Goal: Task Accomplishment & Management: Use online tool/utility

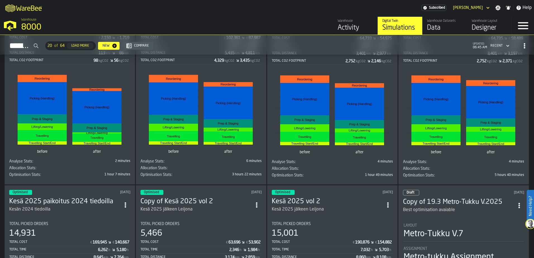
scroll to position [84, 0]
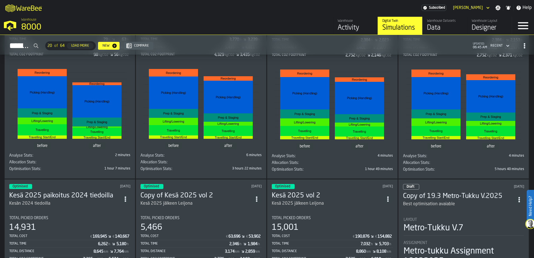
click at [59, 163] on div "Allocation Stats:" at bounding box center [39, 162] width 60 height 4
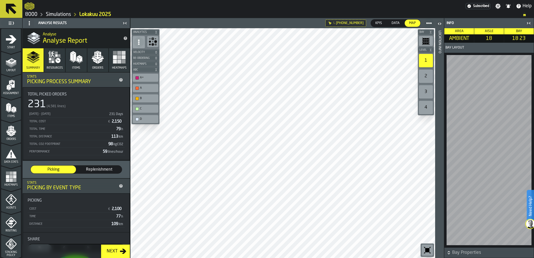
click at [150, 79] on div "A+" at bounding box center [148, 78] width 17 height 4
click at [144, 77] on div "A+" at bounding box center [148, 78] width 17 height 4
click at [147, 118] on div "D" at bounding box center [148, 119] width 17 height 4
click at [147, 108] on div "C" at bounding box center [148, 109] width 17 height 4
click at [146, 96] on div "B" at bounding box center [145, 99] width 23 height 6
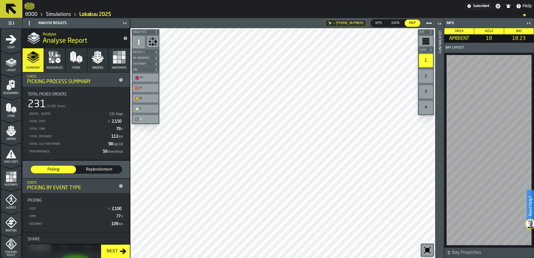
click at [145, 90] on div "A" at bounding box center [148, 88] width 17 height 4
click at [395, 24] on span "Data" at bounding box center [395, 23] width 13 height 5
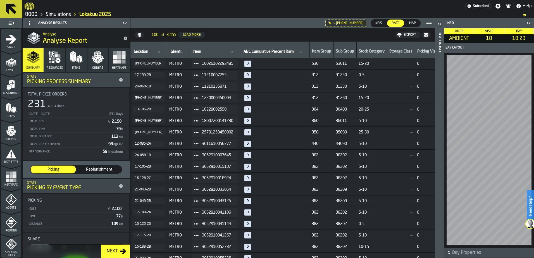
click at [411, 25] on span "Map" at bounding box center [412, 23] width 11 height 5
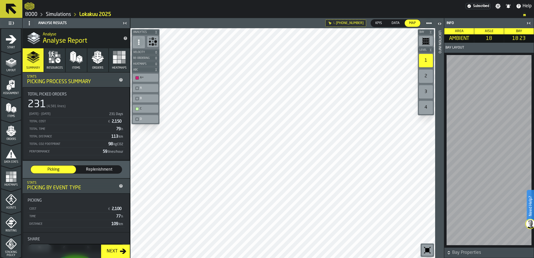
click at [144, 109] on div "C" at bounding box center [148, 109] width 17 height 4
drag, startPoint x: 142, startPoint y: 88, endPoint x: 142, endPoint y: 94, distance: 6.2
click at [142, 88] on div "A" at bounding box center [148, 88] width 17 height 4
click at [144, 98] on div "B" at bounding box center [148, 99] width 17 height 4
click at [147, 109] on div "C" at bounding box center [148, 109] width 17 height 4
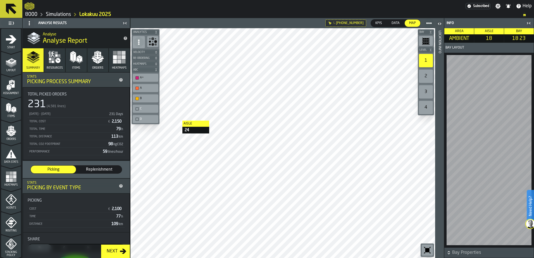
click at [149, 120] on div "D" at bounding box center [148, 119] width 17 height 4
click at [29, 8] on icon "logo-header" at bounding box center [30, 6] width 10 height 7
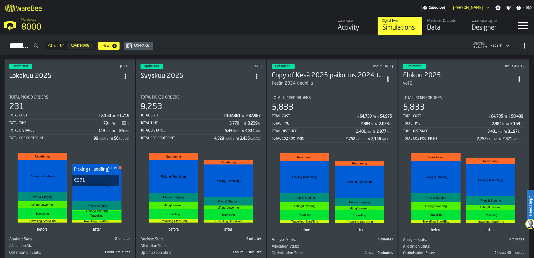
click at [96, 191] on rect "stat-" at bounding box center [96, 185] width 49 height 32
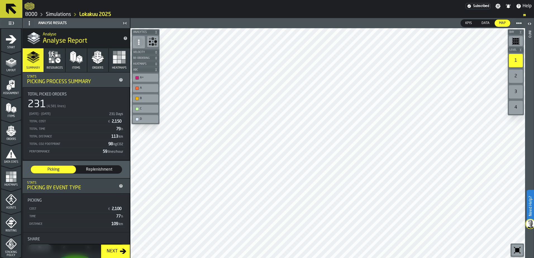
click at [101, 167] on div "Replenishment" at bounding box center [99, 170] width 45 height 8
click at [49, 172] on span "Picking" at bounding box center [53, 170] width 41 height 6
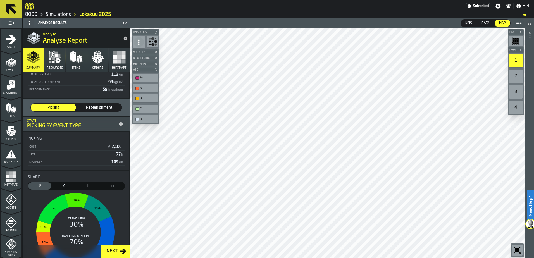
scroll to position [140, 0]
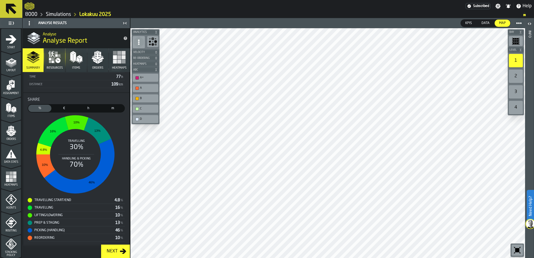
click at [110, 256] on button "Next" at bounding box center [115, 251] width 29 height 13
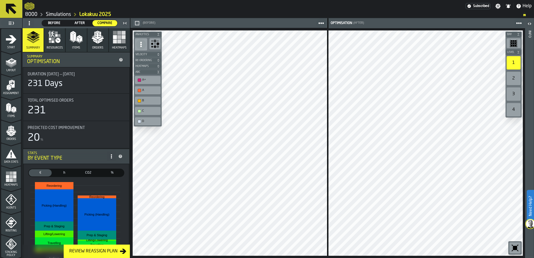
click at [110, 251] on div "Review Reassign Plan" at bounding box center [93, 251] width 53 height 7
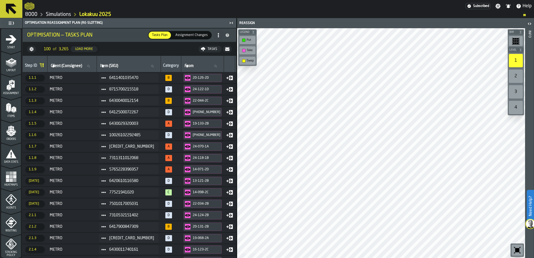
click at [235, 258] on div "Step ID Client (Consignee) Client (Consignee) Item (SKU) Item (SKU) Category Fr…" at bounding box center [130, 157] width 214 height 202
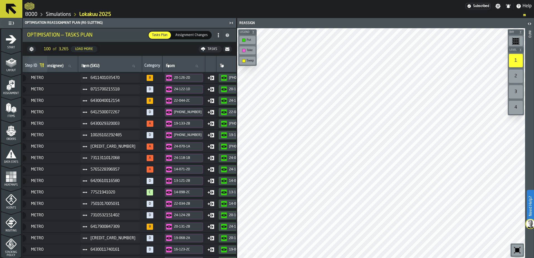
scroll to position [0, 0]
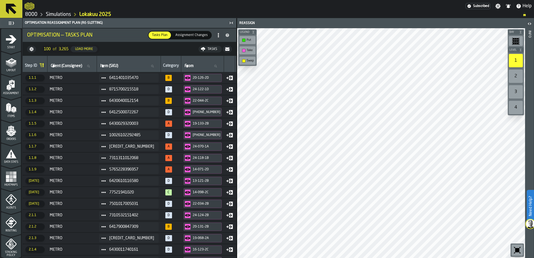
click at [31, 11] on div "logo-header" at bounding box center [30, 6] width 10 height 10
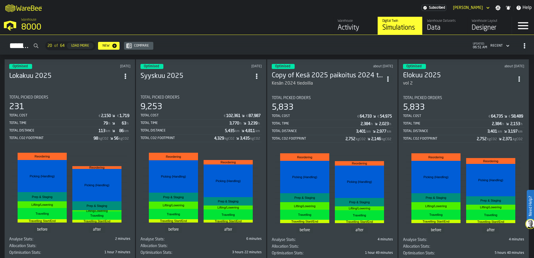
click at [350, 25] on div "Activity" at bounding box center [355, 27] width 35 height 9
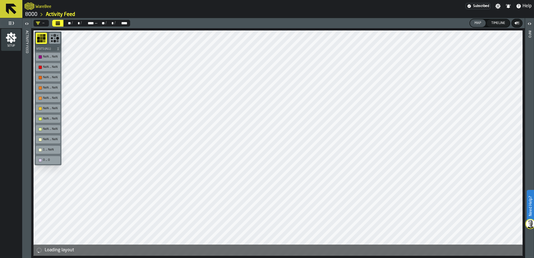
click at [34, 16] on link "8000" at bounding box center [31, 14] width 12 height 6
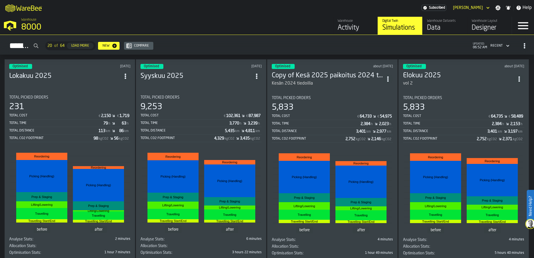
click at [432, 26] on div "Data" at bounding box center [444, 27] width 35 height 9
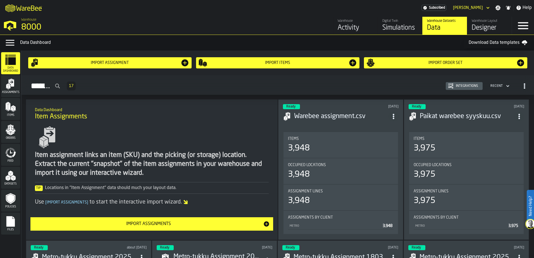
click at [487, 29] on div "Designer" at bounding box center [489, 27] width 35 height 9
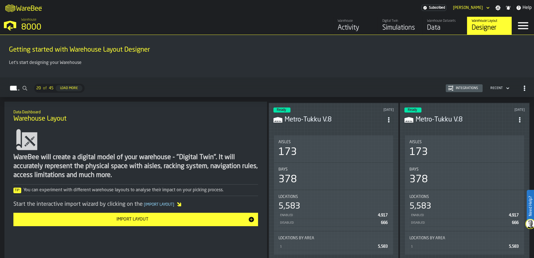
click at [428, 26] on div "Data" at bounding box center [444, 27] width 35 height 9
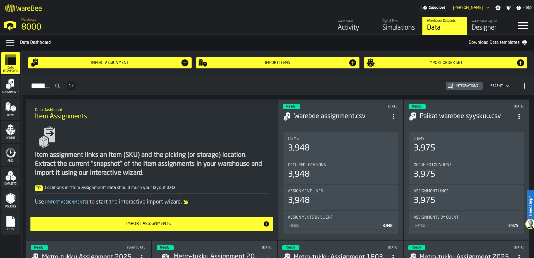
click at [8, 87] on polygon "menu Assignments" at bounding box center [7, 87] width 2 height 4
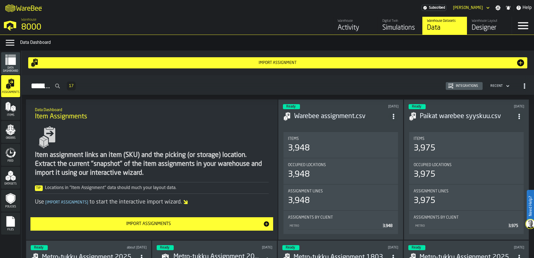
click at [9, 106] on polygon "menu Items" at bounding box center [9, 106] width 2 height 7
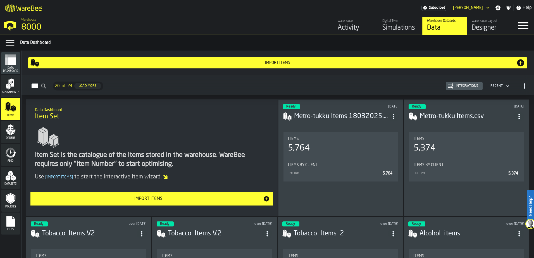
click at [15, 137] on span "Orders" at bounding box center [10, 138] width 19 height 3
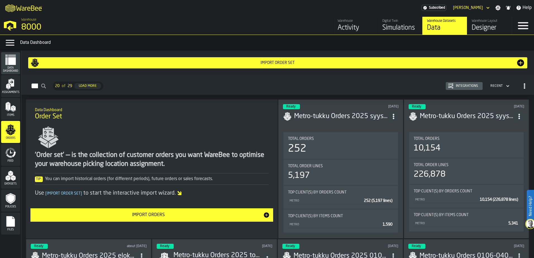
click at [13, 156] on icon "menu Feed" at bounding box center [14, 154] width 4 height 6
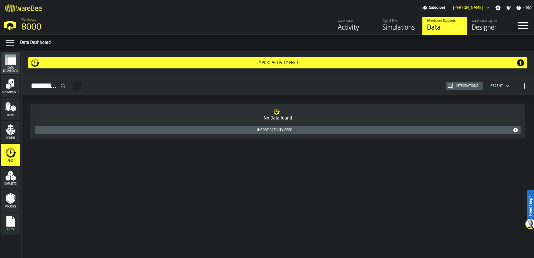
click at [12, 179] on polygon "menu Datasets" at bounding box center [12, 179] width 2 height 4
click at [12, 76] on div "Assignments" at bounding box center [10, 86] width 19 height 22
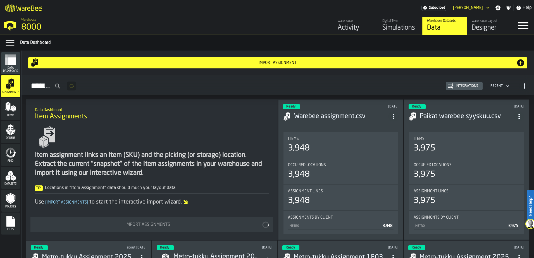
click at [13, 68] on span "Data Dashboard" at bounding box center [10, 69] width 19 height 6
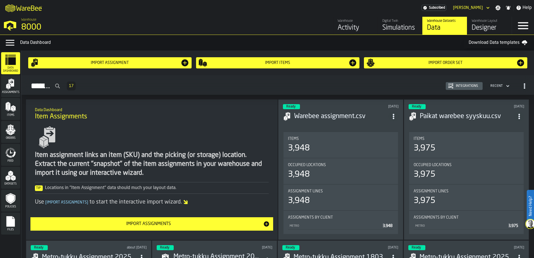
click at [8, 85] on icon "menu Assignments" at bounding box center [10, 83] width 11 height 11
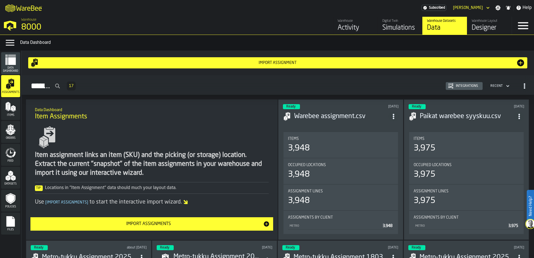
click at [9, 67] on span "Data Dashboard" at bounding box center [10, 69] width 19 height 6
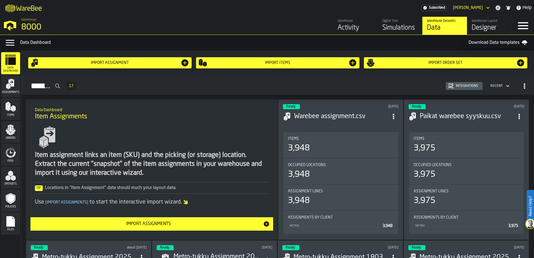
click at [396, 32] on div "Simulations" at bounding box center [399, 27] width 35 height 9
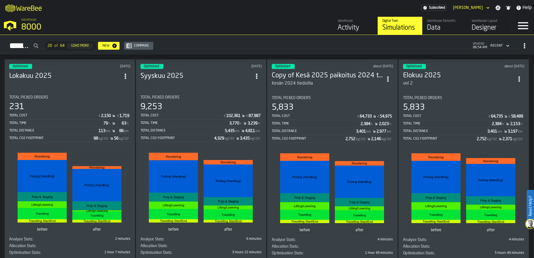
click at [529, 28] on icon "button-toggle-Menu" at bounding box center [523, 25] width 13 height 13
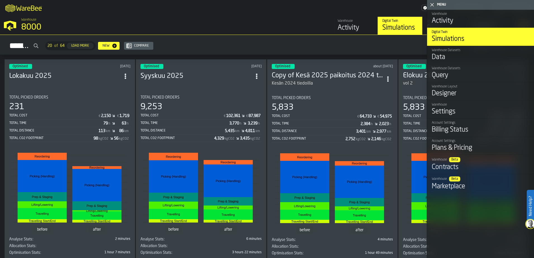
click at [464, 37] on div "Simulations" at bounding box center [481, 39] width 98 height 9
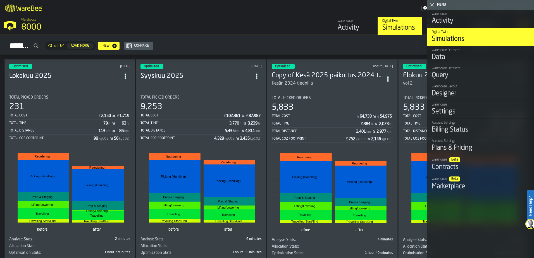
click at [295, 18] on div "Warehouse Activity Digital Twin Simulations Warehouse Datasets Data Warehouse L…" at bounding box center [384, 26] width 256 height 18
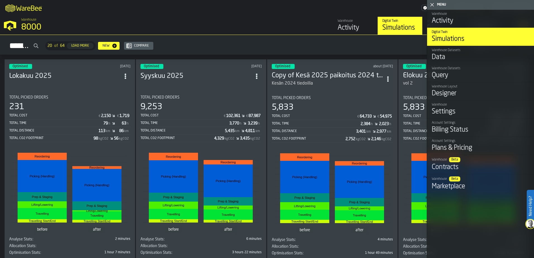
click at [431, 4] on icon "button-toggle-Close me" at bounding box center [432, 4] width 7 height 7
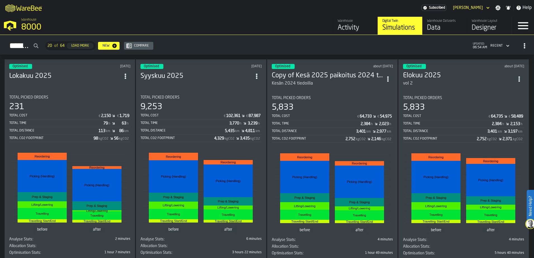
click at [101, 89] on div "Optimised [DATE] Lokakuu 2025 Total Picked Orders 231 Total Cost € 2,150 € 1,71…" at bounding box center [69, 160] width 131 height 203
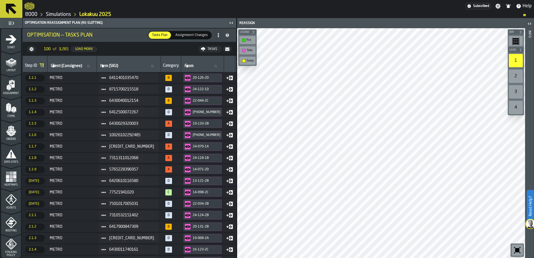
click at [189, 35] on span "Assignment Changes" at bounding box center [191, 35] width 37 height 5
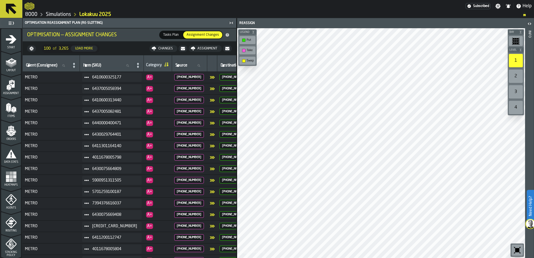
click at [177, 33] on span "Tasks Plan" at bounding box center [171, 34] width 20 height 5
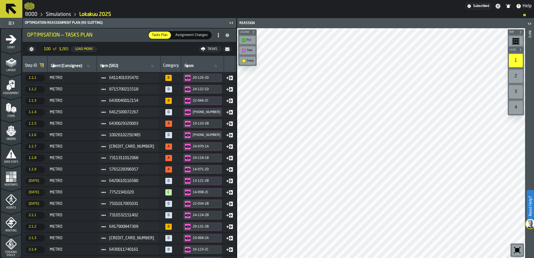
click at [9, 47] on span "Start" at bounding box center [11, 47] width 20 height 3
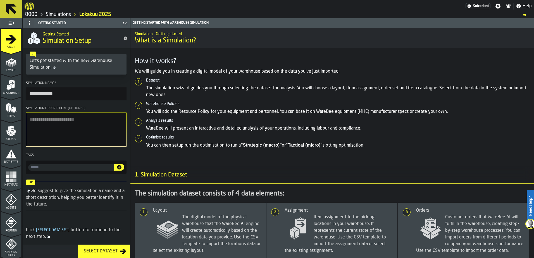
click at [12, 71] on span "Layout" at bounding box center [11, 70] width 20 height 3
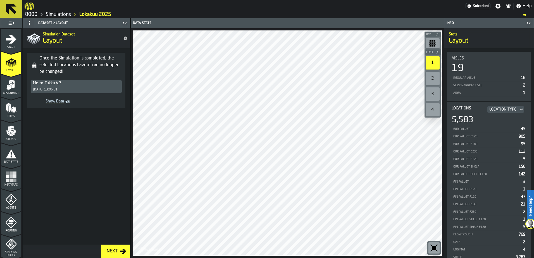
click at [10, 87] on icon "menu Assignment" at bounding box center [11, 85] width 11 height 11
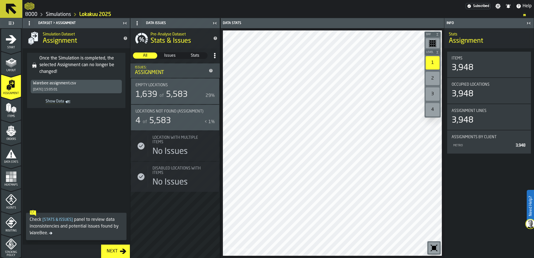
click at [16, 108] on icon "menu Items" at bounding box center [11, 108] width 11 height 11
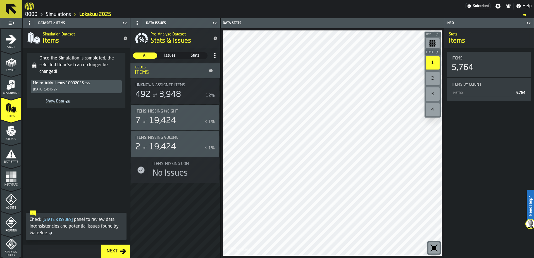
click at [13, 133] on polygon "menu Orders" at bounding box center [13, 132] width 5 height 3
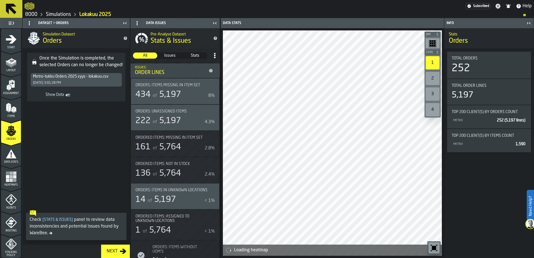
click at [9, 156] on icon "menu Data Stats" at bounding box center [11, 153] width 11 height 9
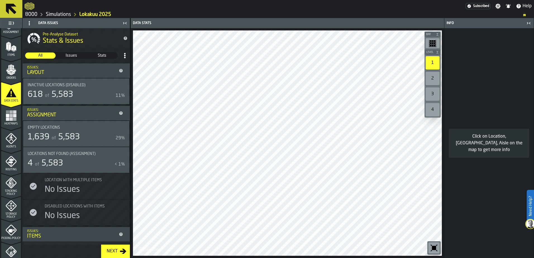
scroll to position [84, 0]
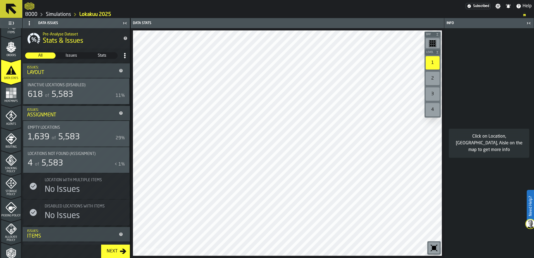
click at [3, 106] on icon "menu Heatmaps" at bounding box center [11, 105] width 20 height 22
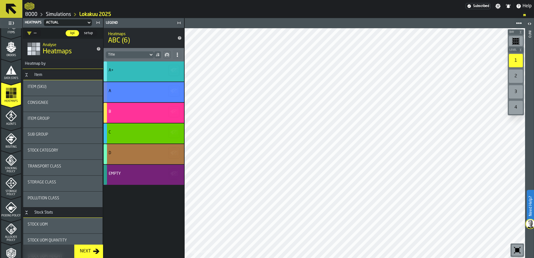
click at [142, 179] on div "Empty" at bounding box center [144, 175] width 80 height 20
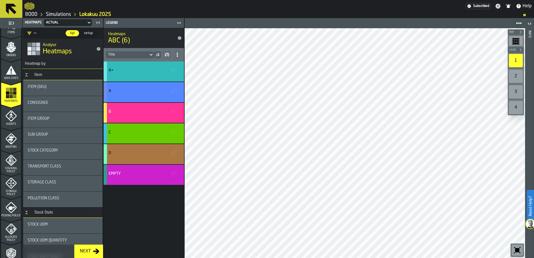
click at [151, 187] on div "A+ A B C D Empty" at bounding box center [144, 159] width 80 height 197
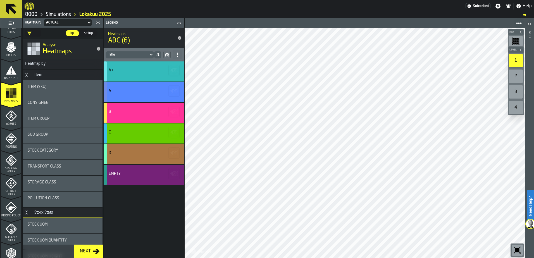
click at [155, 168] on div "Empty" at bounding box center [144, 175] width 80 height 20
click at [133, 179] on div "Empty" at bounding box center [144, 175] width 80 height 20
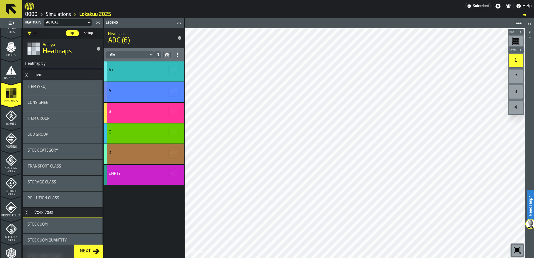
click at [517, 74] on div "2" at bounding box center [516, 76] width 14 height 13
click at [514, 61] on div "1" at bounding box center [516, 60] width 14 height 13
click at [44, 92] on div "Item (SKU)" at bounding box center [62, 88] width 79 height 16
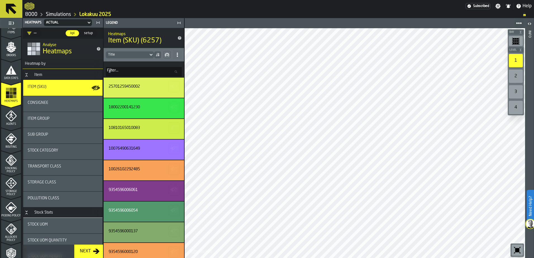
click at [12, 96] on rect "menu Heatmaps" at bounding box center [10, 96] width 3 height 3
click at [53, 91] on div "Item (SKU)" at bounding box center [63, 88] width 70 height 7
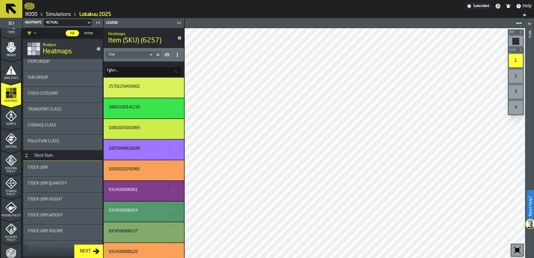
scroll to position [0, 0]
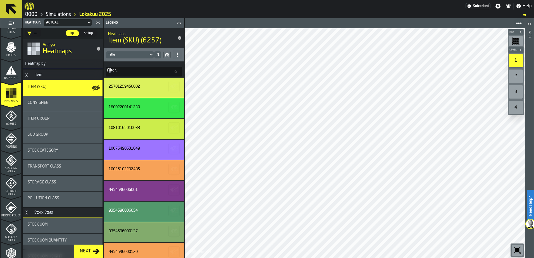
click at [16, 123] on span "Agents" at bounding box center [11, 124] width 20 height 3
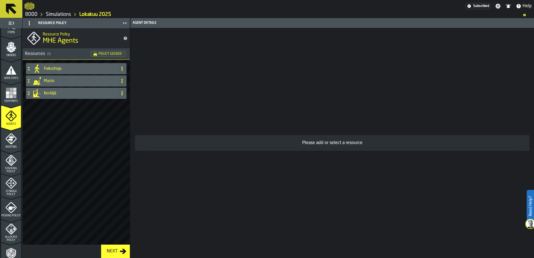
click at [10, 143] on icon "menu Routing" at bounding box center [11, 139] width 6 height 9
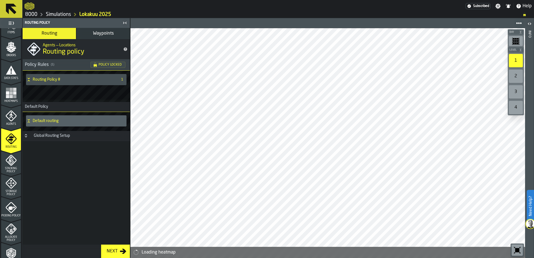
click at [12, 160] on polygon "menu Stacking Policy" at bounding box center [12, 161] width 2 height 4
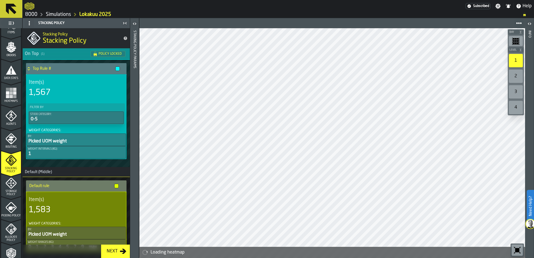
click at [16, 182] on div "Storage Policy" at bounding box center [11, 187] width 20 height 18
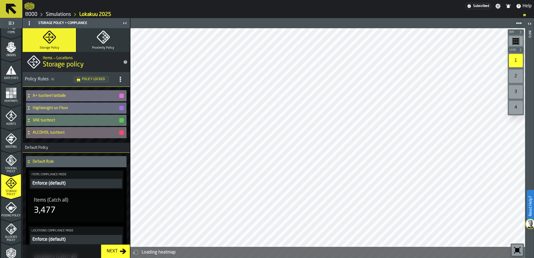
click at [11, 204] on icon "menu Picking Policy" at bounding box center [11, 207] width 11 height 11
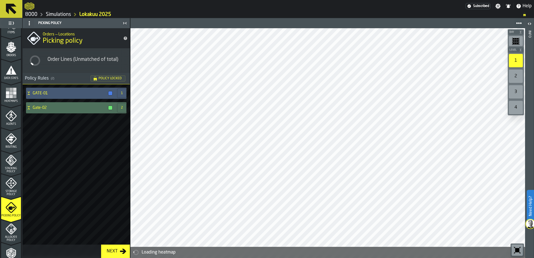
click at [9, 229] on icon "menu Allocate Policy" at bounding box center [8, 228] width 3 height 3
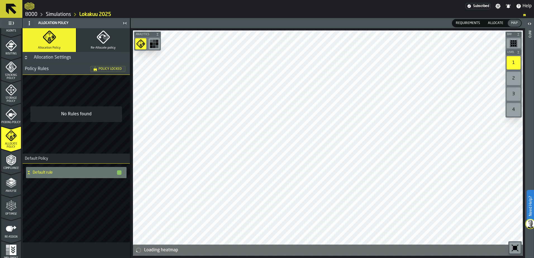
scroll to position [183, 0]
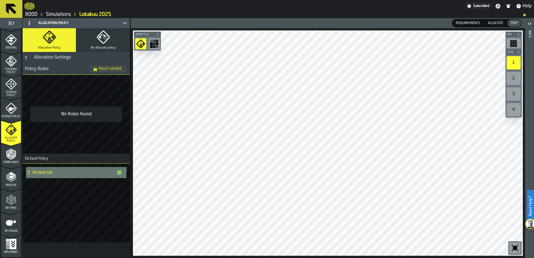
click at [11, 160] on div "Compliance" at bounding box center [11, 156] width 20 height 15
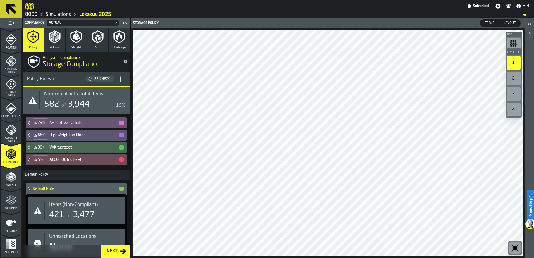
click at [11, 175] on polyline "menu Analyse" at bounding box center [12, 175] width 3 height 1
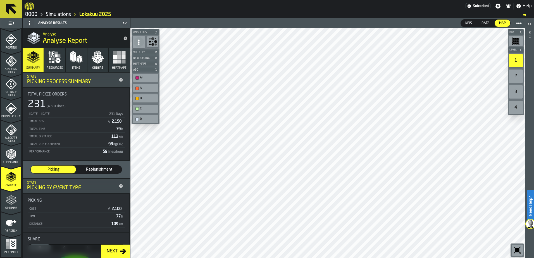
click at [116, 251] on div "Next" at bounding box center [111, 251] width 15 height 7
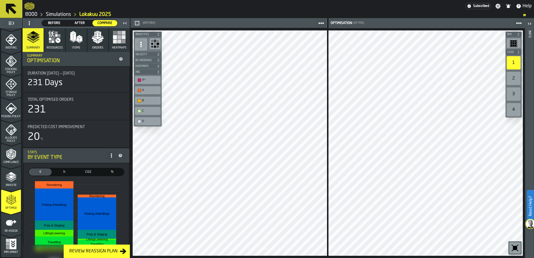
scroll to position [0, 0]
click at [13, 227] on icon "menu Re-assign" at bounding box center [11, 222] width 11 height 11
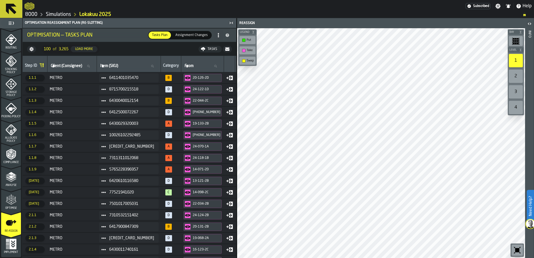
click at [14, 203] on icon "menu Optimise" at bounding box center [11, 199] width 11 height 11
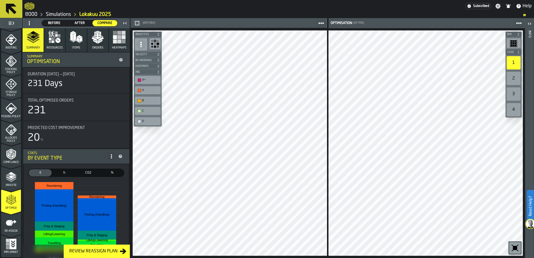
click at [92, 252] on div "Review Reassign Plan" at bounding box center [93, 251] width 53 height 7
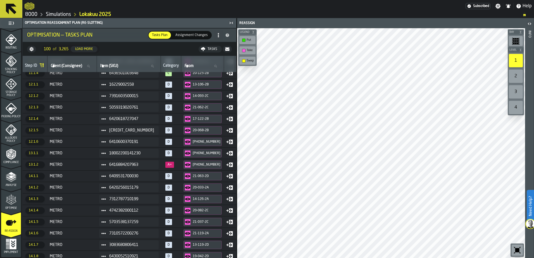
scroll to position [810, 0]
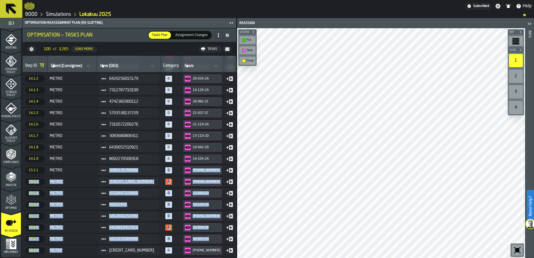
drag, startPoint x: 72, startPoint y: 256, endPoint x: 80, endPoint y: 256, distance: 7.8
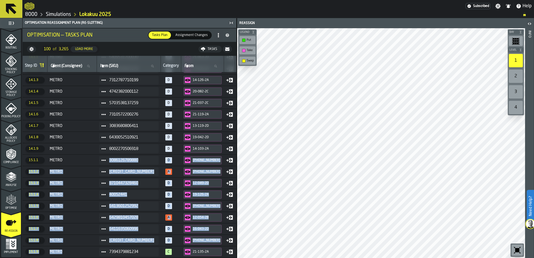
drag, startPoint x: 80, startPoint y: 256, endPoint x: 87, endPoint y: 203, distance: 53.0
click at [87, 203] on td "METRO" at bounding box center [71, 206] width 49 height 11
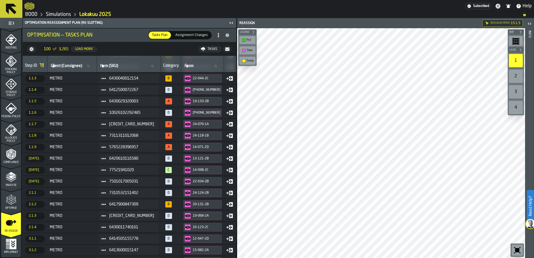
scroll to position [0, 0]
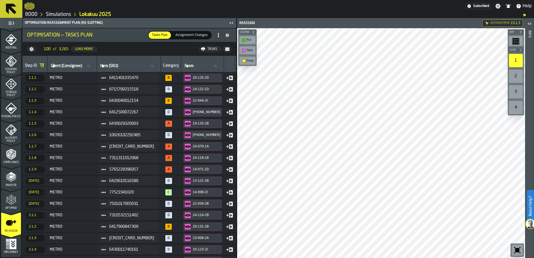
click at [80, 179] on span "METRO" at bounding box center [72, 181] width 45 height 4
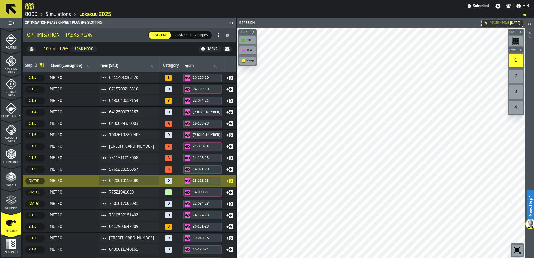
click at [81, 192] on span "METRO" at bounding box center [72, 192] width 45 height 4
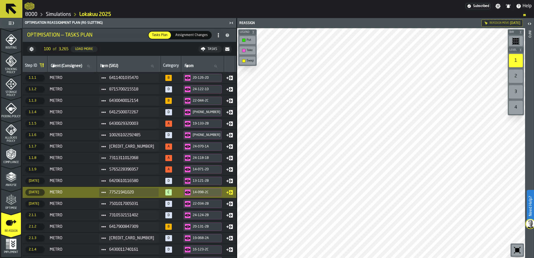
click at [85, 202] on span "METRO" at bounding box center [72, 204] width 45 height 4
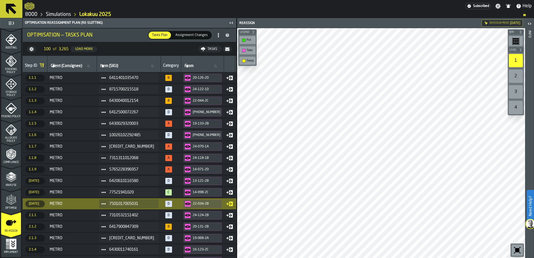
drag, startPoint x: 75, startPoint y: 256, endPoint x: 82, endPoint y: 256, distance: 6.2
click at [82, 256] on td "METRO" at bounding box center [71, 260] width 49 height 11
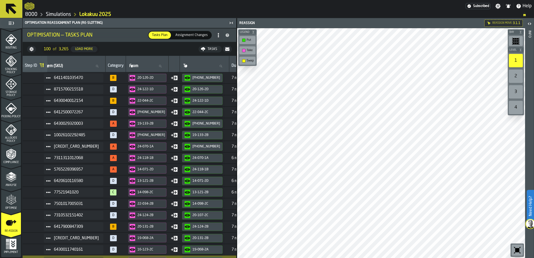
scroll to position [0, 58]
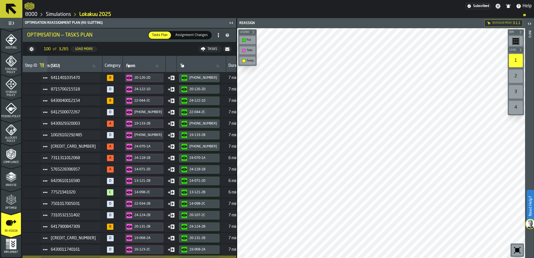
click at [57, 225] on span "6417900847309" at bounding box center [73, 227] width 45 height 4
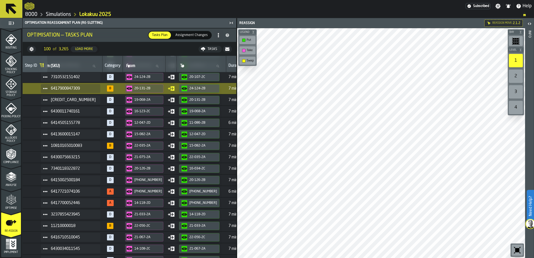
scroll to position [140, 58]
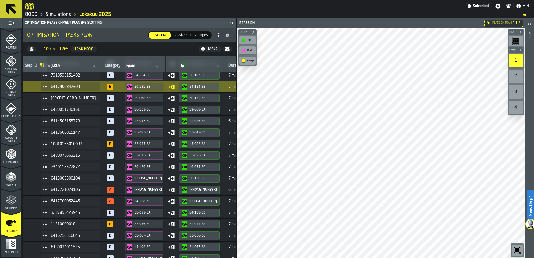
click at [77, 190] on span "6417721074106" at bounding box center [73, 190] width 45 height 4
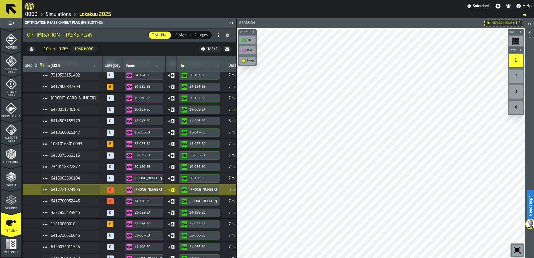
click at [78, 201] on span "6417700052446" at bounding box center [73, 201] width 45 height 4
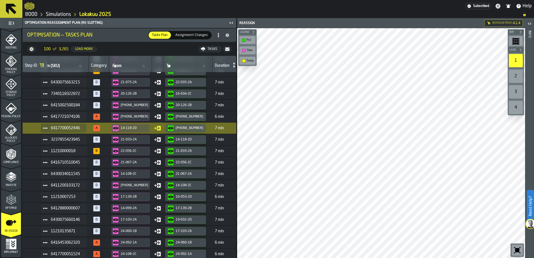
scroll to position [223, 58]
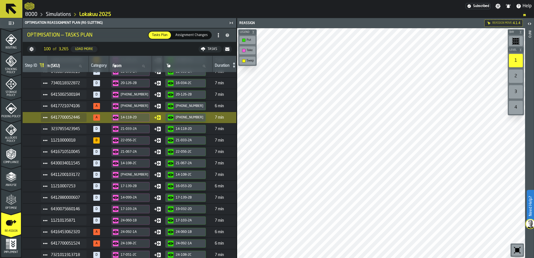
click at [68, 235] on div "6416453062320" at bounding box center [64, 232] width 46 height 9
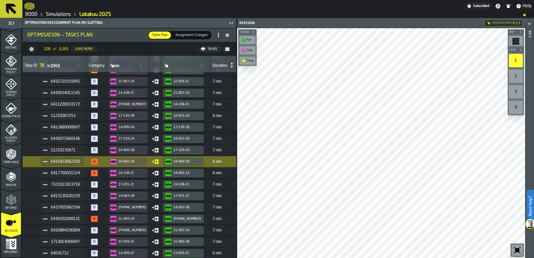
scroll to position [307, 58]
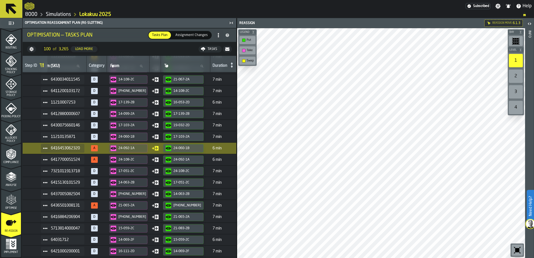
click at [67, 158] on span "6417700051524" at bounding box center [65, 160] width 29 height 4
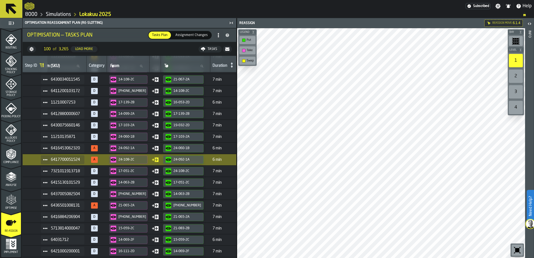
click at [71, 171] on span "7321011913718" at bounding box center [65, 171] width 29 height 4
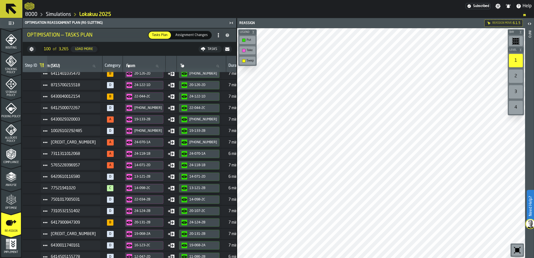
scroll to position [0, 58]
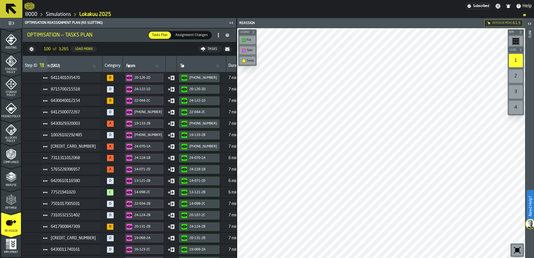
click at [69, 123] on span "6430029320003" at bounding box center [73, 124] width 45 height 4
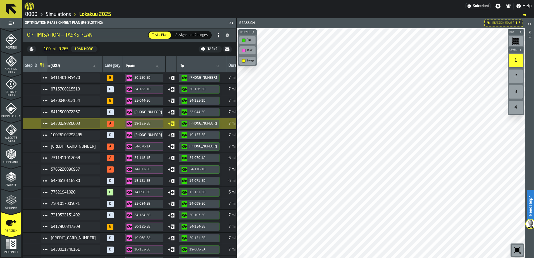
click at [81, 147] on span "[CREDIT_CARD_NUMBER]" at bounding box center [73, 146] width 45 height 4
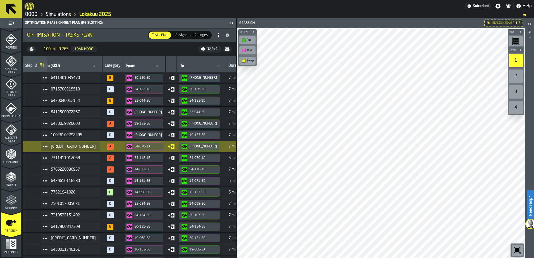
click at [80, 161] on div "7311311012068" at bounding box center [71, 158] width 60 height 9
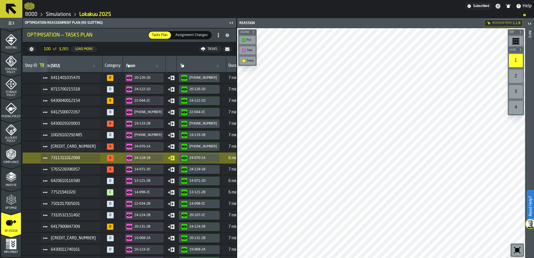
click at [75, 167] on span "5765228396957" at bounding box center [73, 169] width 45 height 4
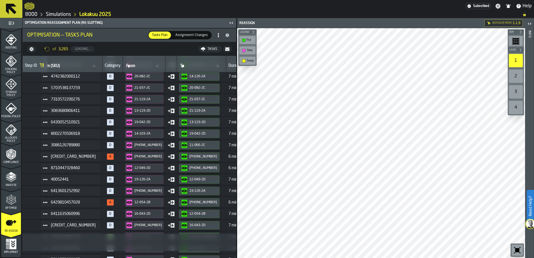
scroll to position [896, 58]
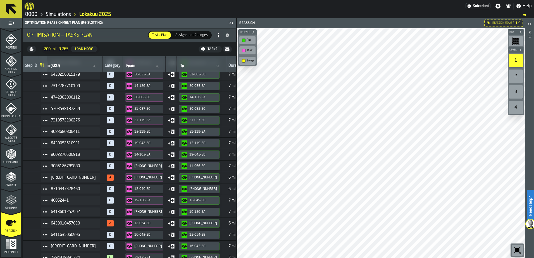
click at [74, 177] on span "[CREDIT_CARD_NUMBER]" at bounding box center [73, 177] width 45 height 4
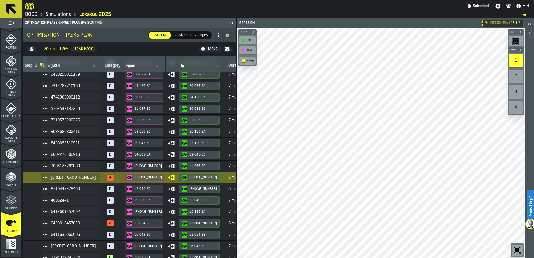
click at [78, 223] on span "6429810457028" at bounding box center [73, 223] width 45 height 4
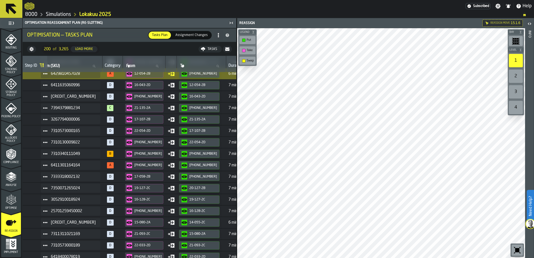
scroll to position [1064, 58]
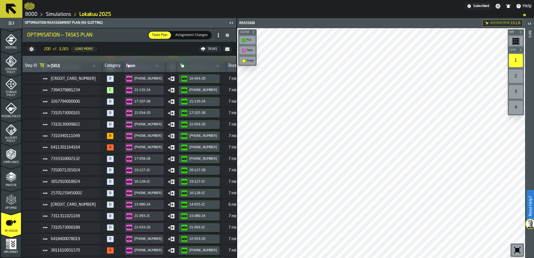
click at [75, 150] on span "6411301164164" at bounding box center [73, 147] width 45 height 4
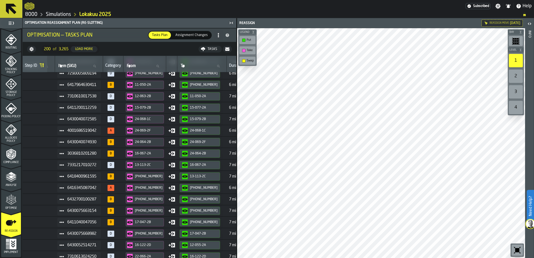
scroll to position [1288, 42]
click at [89, 132] on span "4001686519042" at bounding box center [81, 130] width 29 height 4
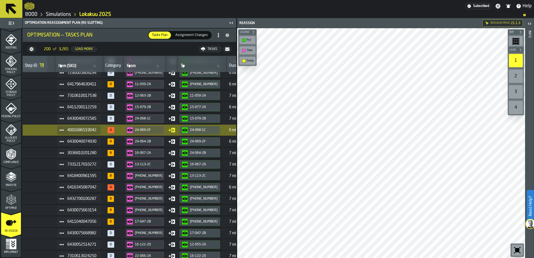
click at [84, 189] on span "6416345087042" at bounding box center [81, 187] width 29 height 4
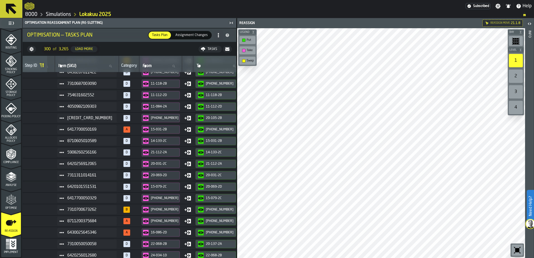
scroll to position [1979, 42]
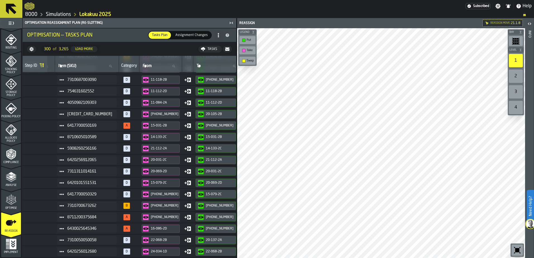
click at [89, 124] on span "6417700050169" at bounding box center [89, 125] width 45 height 4
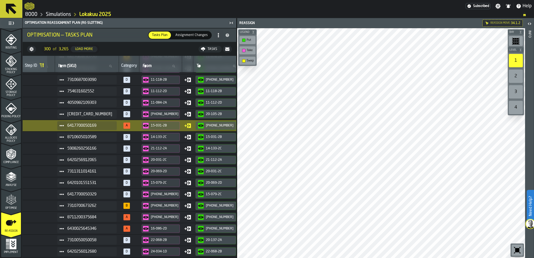
click at [78, 217] on span "8711200375684" at bounding box center [89, 217] width 45 height 4
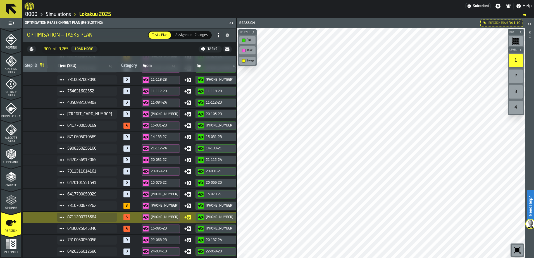
click at [77, 225] on div "6430025645346" at bounding box center [87, 228] width 60 height 9
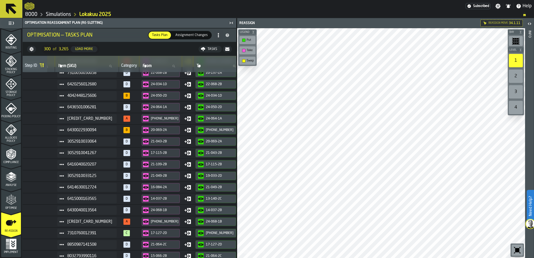
scroll to position [2147, 42]
click at [87, 120] on span "6420256015193" at bounding box center [89, 118] width 45 height 4
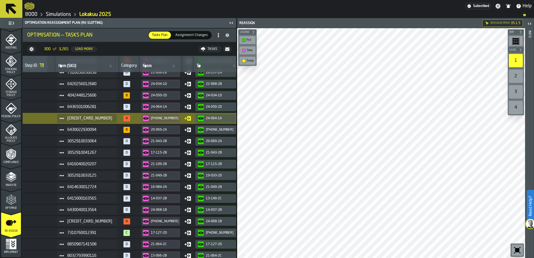
click at [96, 220] on span "6416453048805" at bounding box center [89, 221] width 45 height 4
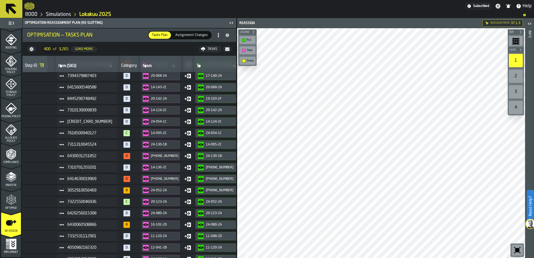
scroll to position [3135, 42]
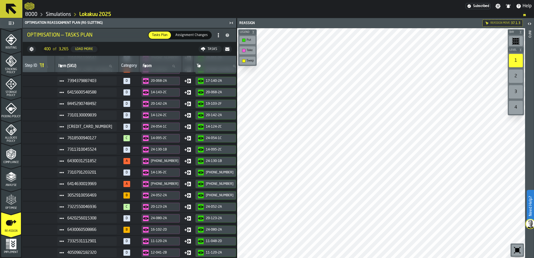
click at [94, 162] on span "6430031251852" at bounding box center [89, 161] width 45 height 4
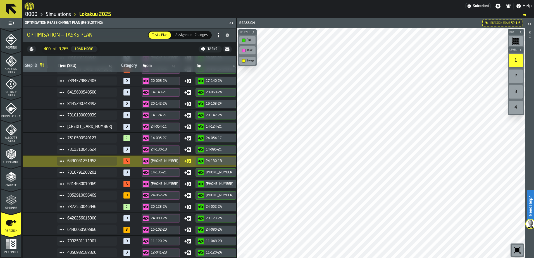
click at [96, 186] on span "6414630019969" at bounding box center [89, 184] width 45 height 4
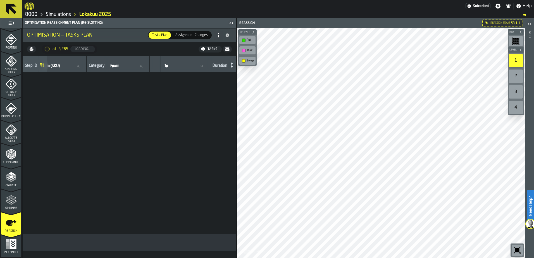
scroll to position [4175, 58]
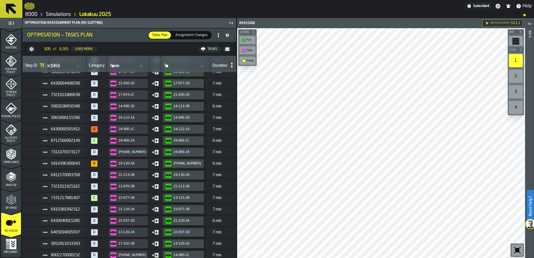
click at [69, 130] on span "6430060505452" at bounding box center [65, 129] width 29 height 4
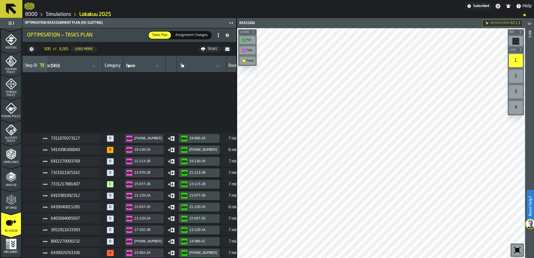
scroll to position [4286, 58]
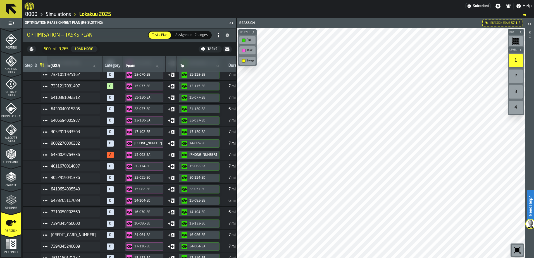
click at [70, 156] on span "6430029763336" at bounding box center [73, 155] width 45 height 4
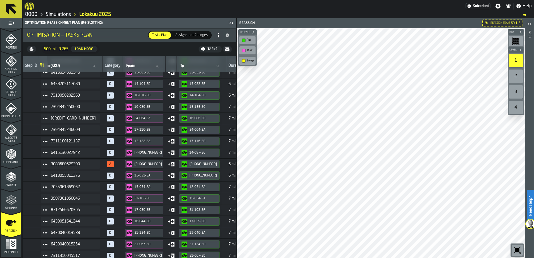
scroll to position [4426, 58]
click at [78, 143] on span "3083680629300" at bounding box center [73, 141] width 45 height 4
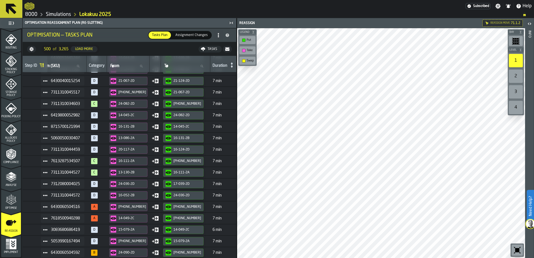
scroll to position [4594, 58]
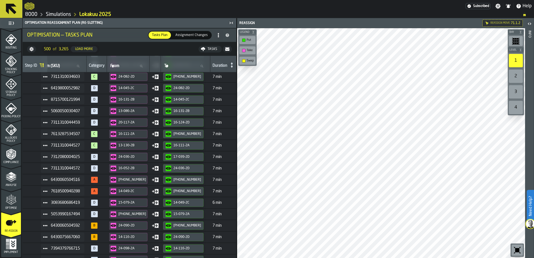
click at [74, 179] on span "6430060504516" at bounding box center [65, 180] width 29 height 4
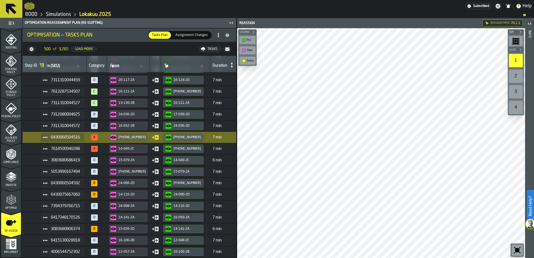
scroll to position [4650, 58]
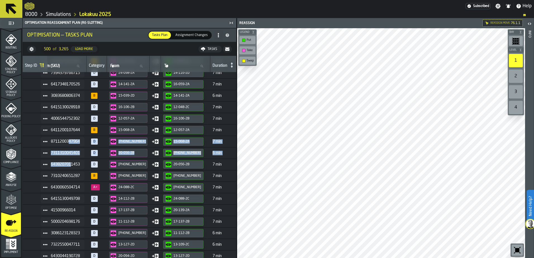
scroll to position [4770, 58]
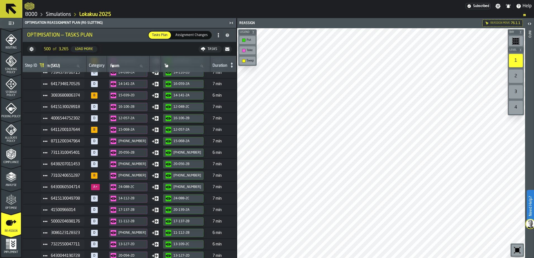
click at [66, 188] on span "6430060504714" at bounding box center [65, 187] width 29 height 4
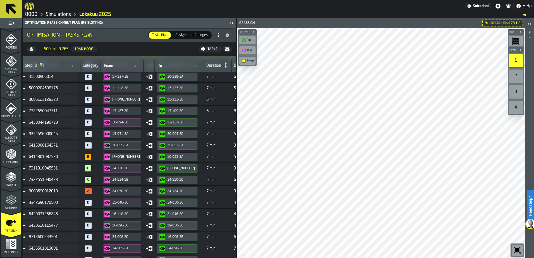
scroll to position [4909, 80]
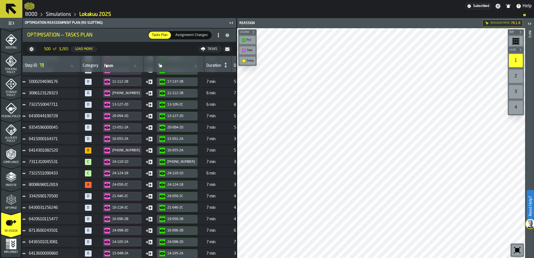
click at [80, 184] on td "A" at bounding box center [90, 184] width 20 height 11
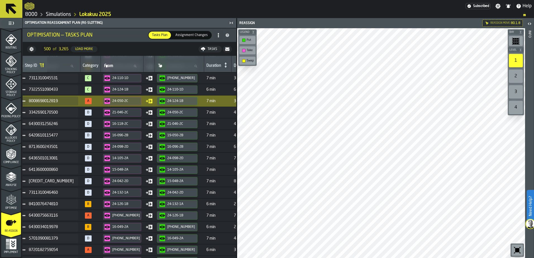
scroll to position [5021, 80]
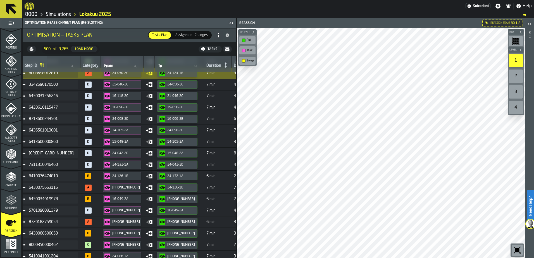
click at [45, 188] on span "6430075663116" at bounding box center [51, 187] width 45 height 4
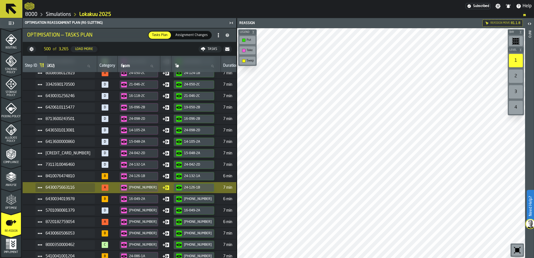
scroll to position [5021, 57]
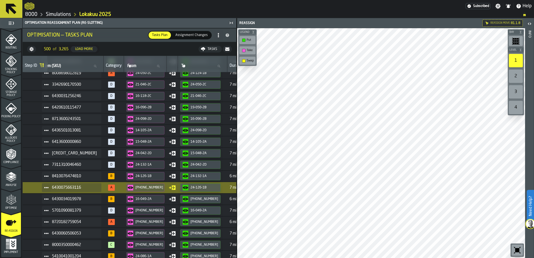
click at [76, 223] on span "8720182759054" at bounding box center [74, 222] width 45 height 4
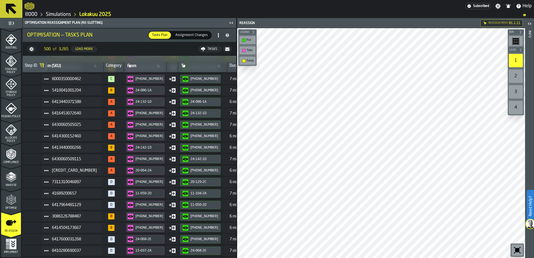
scroll to position [5189, 57]
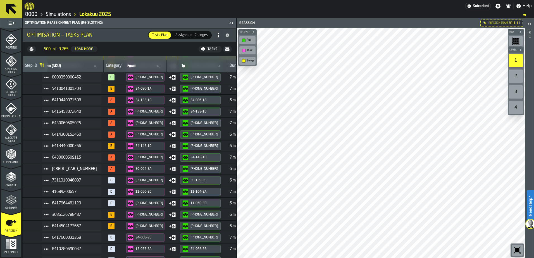
click at [77, 101] on span "6413440371588" at bounding box center [74, 100] width 45 height 4
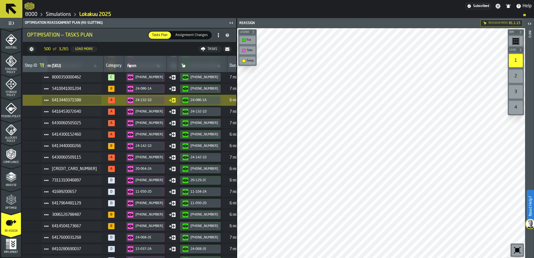
click at [72, 113] on span "6416453072640" at bounding box center [74, 112] width 45 height 4
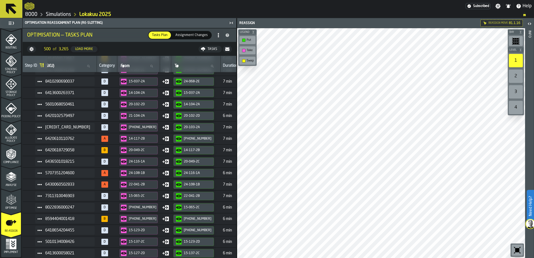
scroll to position [5384, 64]
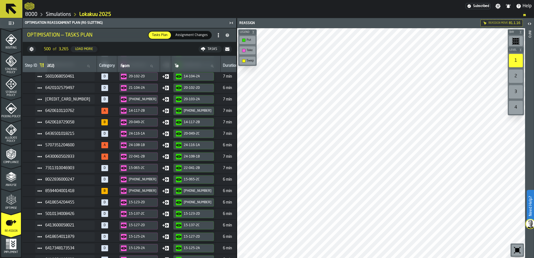
click at [61, 159] on span "6430060502833" at bounding box center [67, 156] width 45 height 4
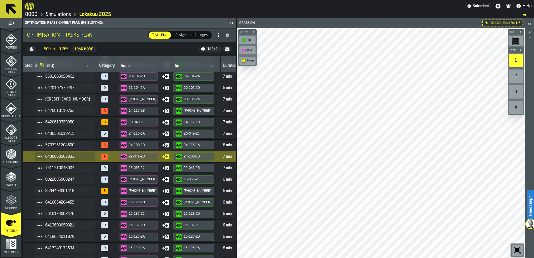
click at [62, 145] on span "5707351204600" at bounding box center [67, 145] width 45 height 4
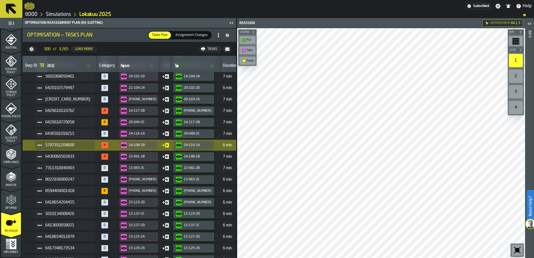
click at [62, 111] on span "6420610110762" at bounding box center [67, 111] width 45 height 4
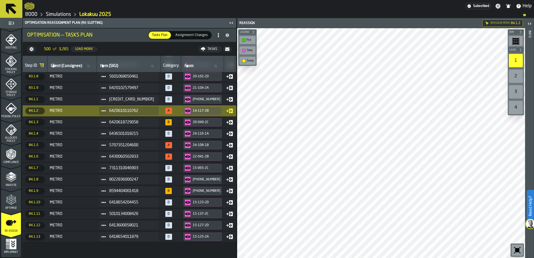
scroll to position [5273, 0]
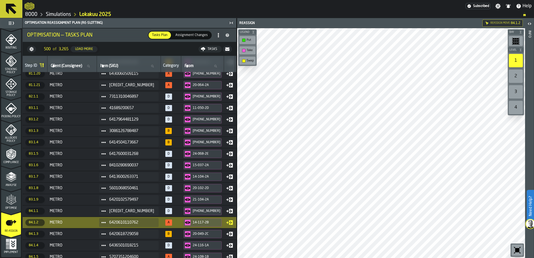
click at [8, 200] on icon "menu Optimise" at bounding box center [9, 200] width 4 height 6
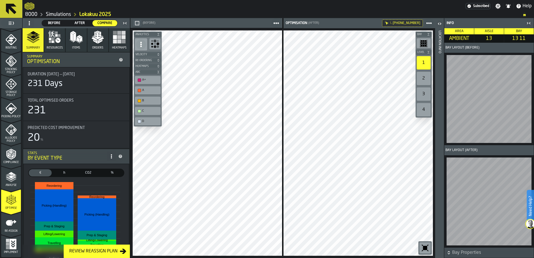
click at [529, 22] on icon "button-toggle-Close me" at bounding box center [528, 23] width 7 height 7
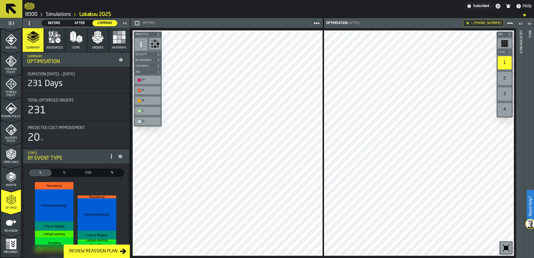
click at [34, 15] on link "8000" at bounding box center [31, 14] width 12 height 6
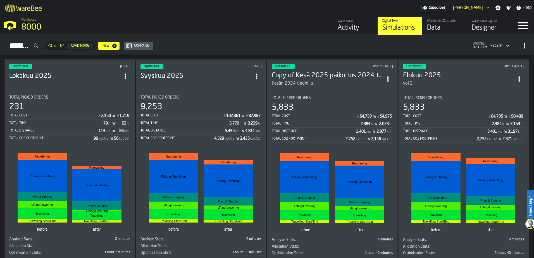
click at [96, 97] on div "Total Picked Orders" at bounding box center [69, 97] width 121 height 4
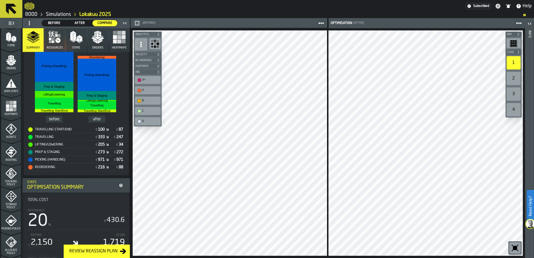
scroll to position [28, 0]
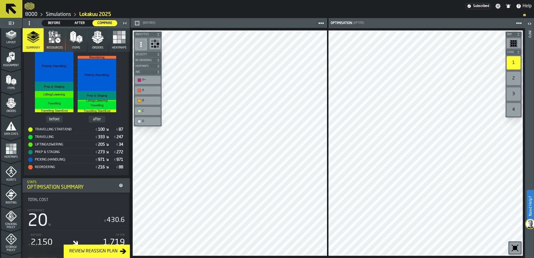
click at [28, 15] on link "8000" at bounding box center [31, 14] width 12 height 6
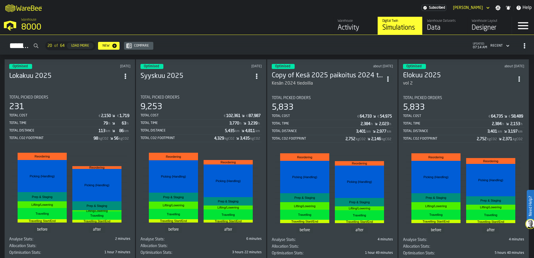
click at [68, 87] on div "Optimised [DATE] Lokakuu 2025 Total Picked Orders 231 Total Cost € 2,150 € 1,71…" at bounding box center [69, 160] width 131 height 203
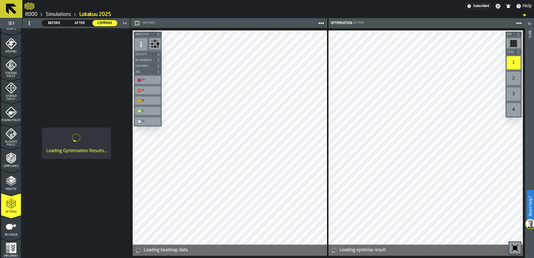
scroll to position [179, 0]
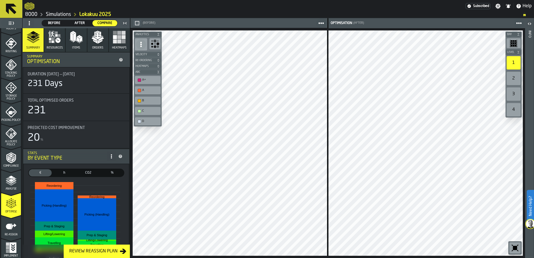
drag, startPoint x: 20, startPoint y: 197, endPoint x: 20, endPoint y: 152, distance: 45.0
click at [20, 152] on ul "1 Start 2 Layout 3 Assignment 4 Items 5 Orders 6 Data Stats 7 Heatmaps 8 Agents…" at bounding box center [11, 55] width 22 height 413
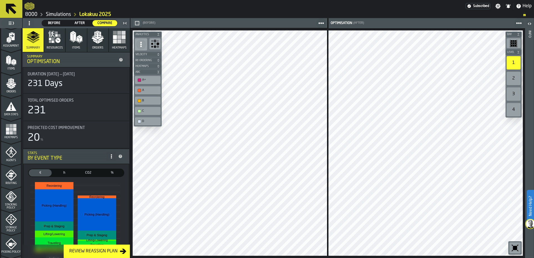
scroll to position [75, 0]
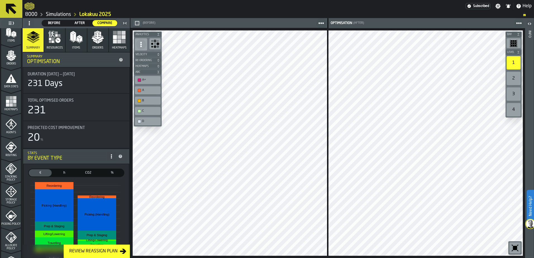
click at [7, 105] on rect "menu Heatmaps" at bounding box center [7, 104] width 3 height 3
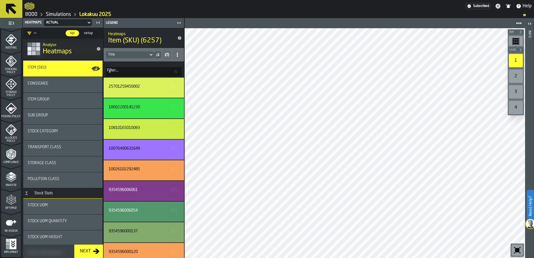
scroll to position [28, 0]
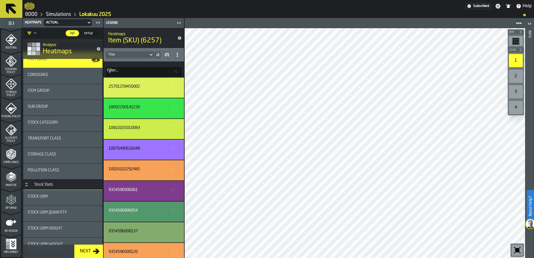
click at [13, 206] on div "Optimise" at bounding box center [11, 201] width 20 height 15
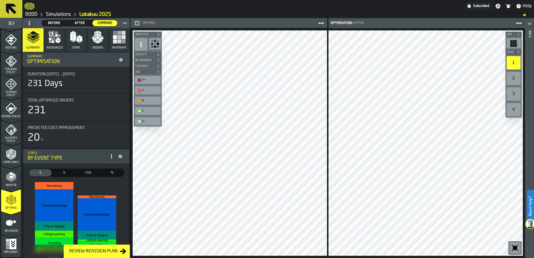
click at [106, 253] on div "Review Reassign Plan" at bounding box center [93, 251] width 53 height 7
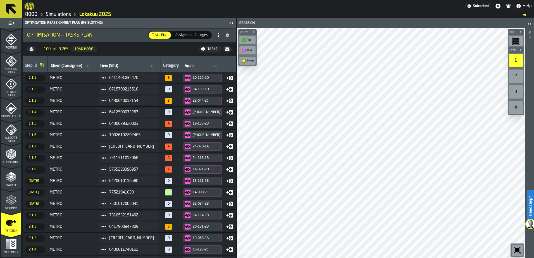
click at [146, 159] on div "7311311012068" at bounding box center [129, 158] width 60 height 9
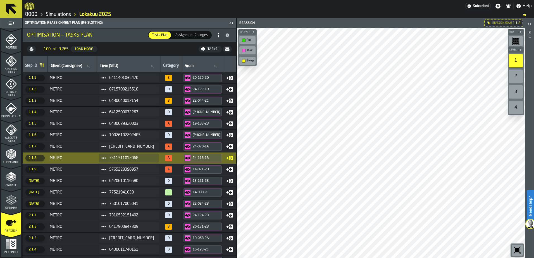
click at [142, 123] on span "6430029320003" at bounding box center [131, 124] width 45 height 4
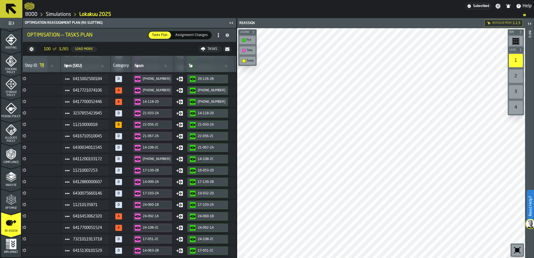
scroll to position [279, 36]
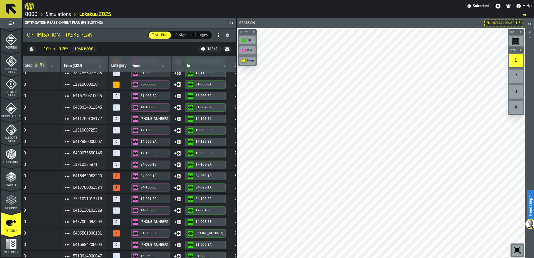
click at [102, 178] on span "6416453062320" at bounding box center [87, 176] width 29 height 4
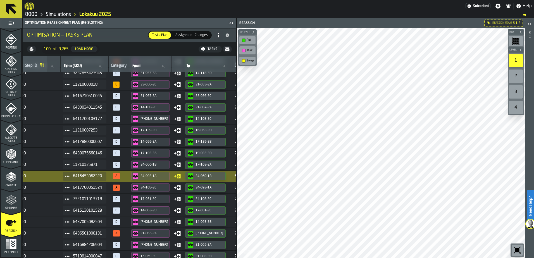
click at [106, 189] on div "6417700051524" at bounding box center [85, 187] width 44 height 9
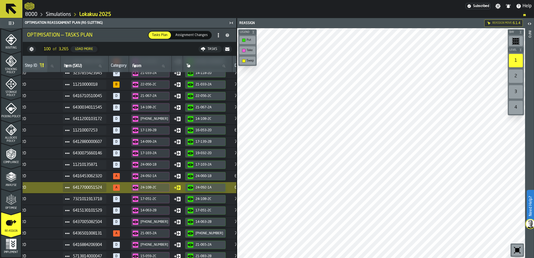
click at [82, 198] on span "7321011913718" at bounding box center [87, 199] width 29 height 4
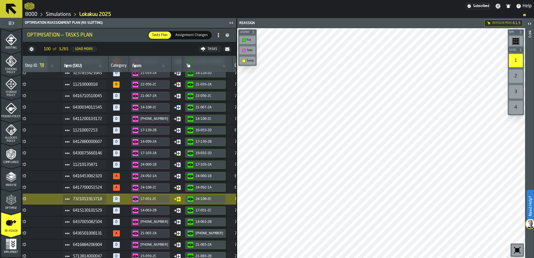
click at [96, 212] on span "6415130101529" at bounding box center [87, 210] width 29 height 4
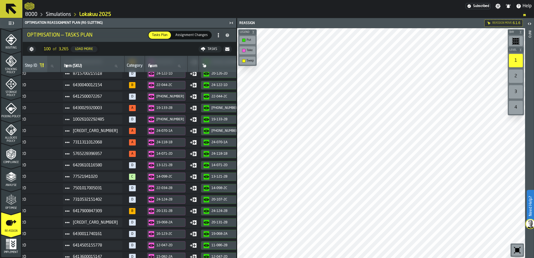
scroll to position [16, 0]
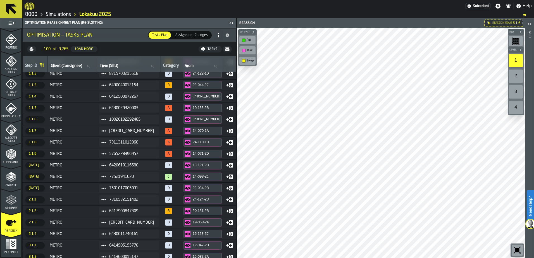
click at [13, 198] on icon "menu Optimise" at bounding box center [11, 199] width 11 height 11
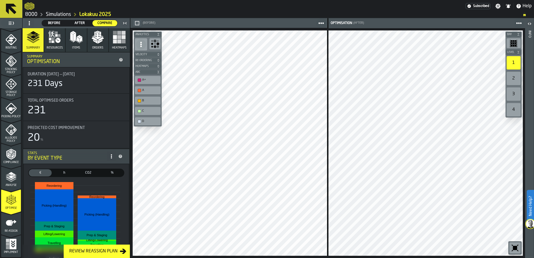
click at [9, 178] on icon "menu Analyse" at bounding box center [11, 177] width 11 height 11
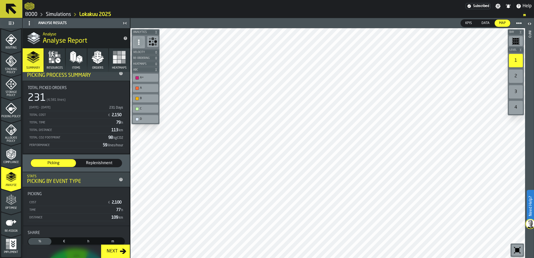
scroll to position [0, 0]
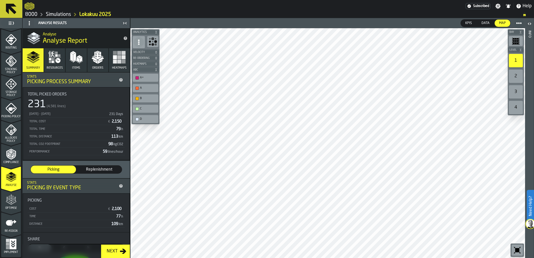
click at [18, 158] on div "Compliance" at bounding box center [11, 156] width 20 height 15
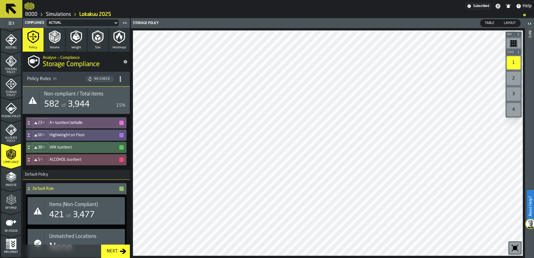
click at [11, 135] on icon "menu Allocate Policy" at bounding box center [11, 129] width 11 height 11
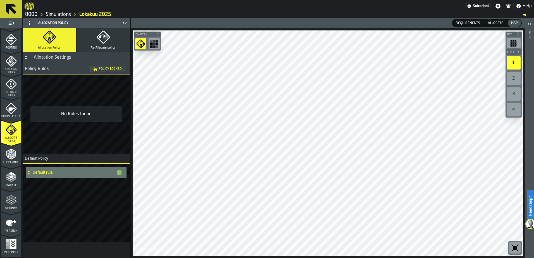
click at [9, 110] on icon "menu Picking Policy" at bounding box center [11, 108] width 11 height 11
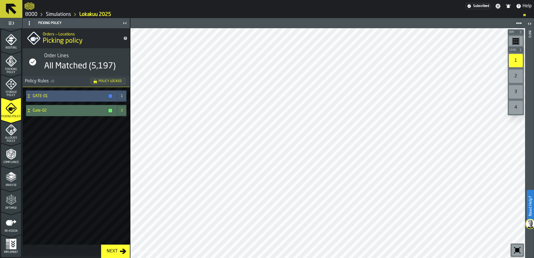
click at [12, 91] on span "Storage Policy" at bounding box center [11, 94] width 20 height 6
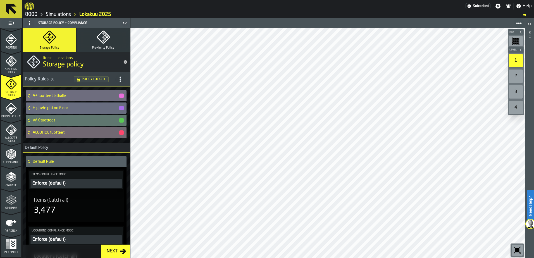
click at [7, 73] on span "Stacking Policy" at bounding box center [11, 71] width 20 height 6
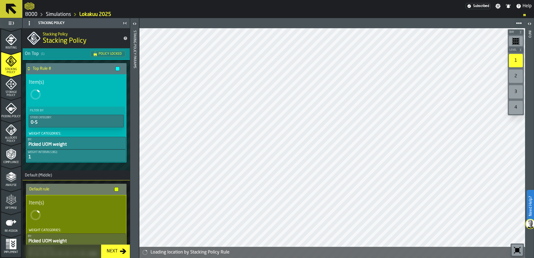
click at [10, 52] on div "Stacking Policy" at bounding box center [11, 63] width 20 height 22
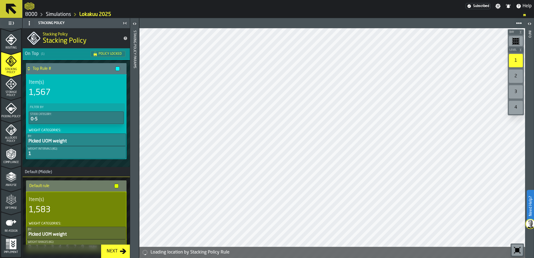
click at [28, 17] on link "8000" at bounding box center [31, 14] width 12 height 6
